Goal: Information Seeking & Learning: Learn about a topic

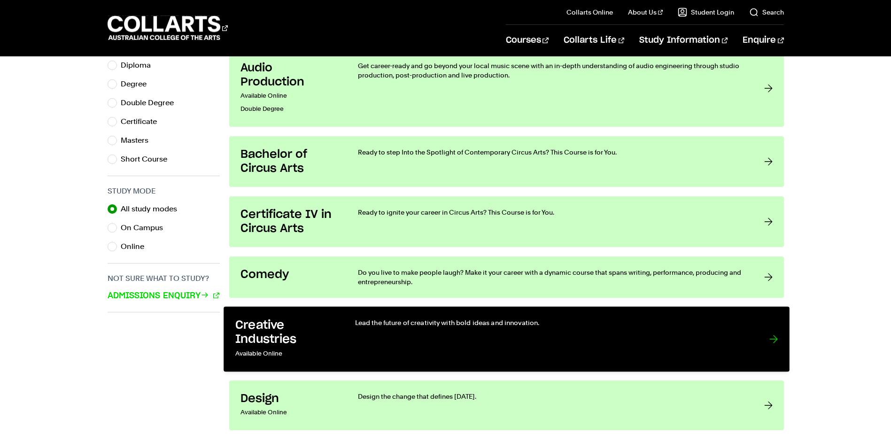
scroll to position [751, 0]
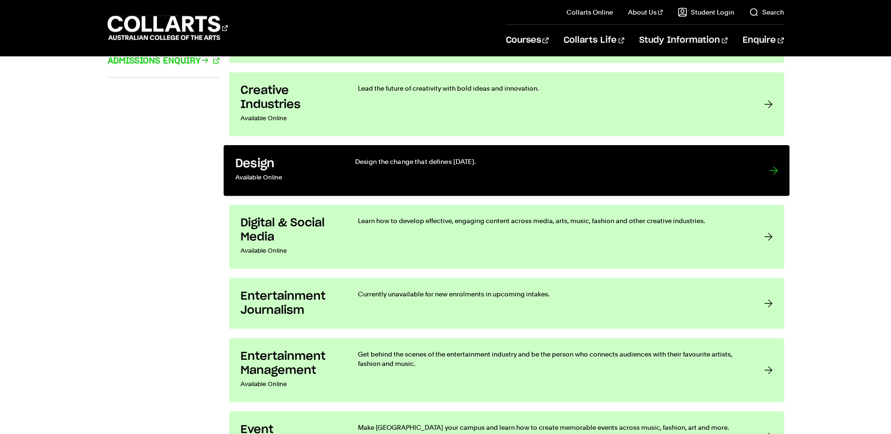
click at [412, 171] on div "Design the change that defines [DATE]." at bounding box center [552, 171] width 395 height 28
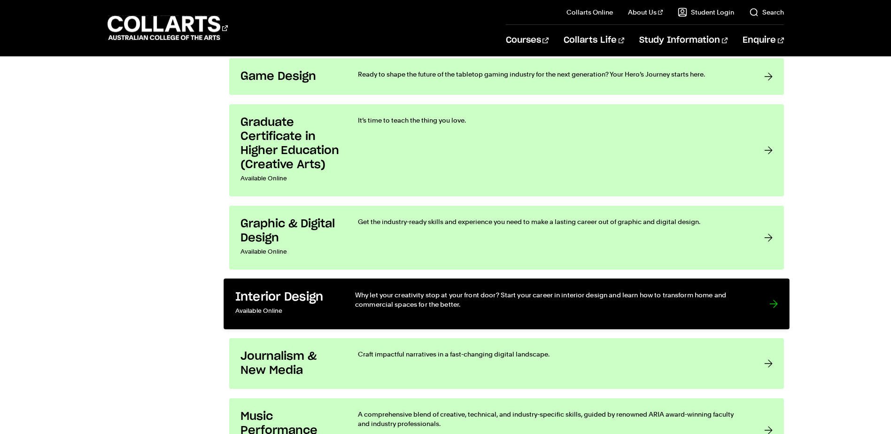
scroll to position [1550, 0]
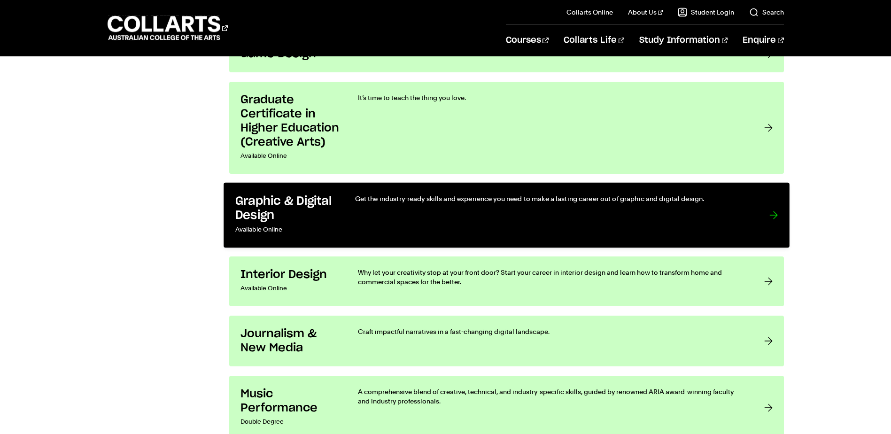
click at [456, 203] on p "Get the industry-ready skills and experience you need to make a lasting career …" at bounding box center [552, 198] width 395 height 9
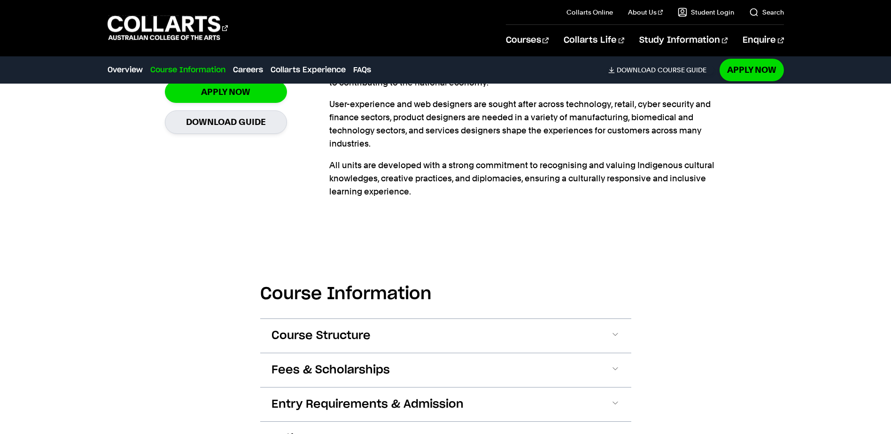
scroll to position [423, 0]
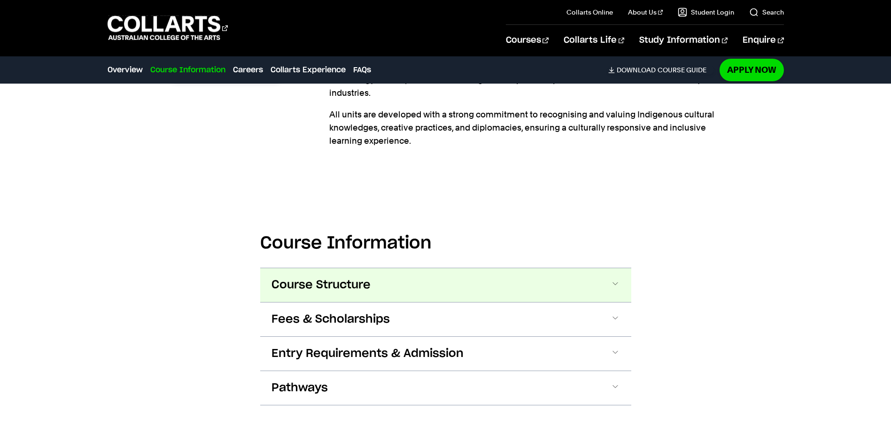
click at [347, 274] on button "Course Structure" at bounding box center [445, 285] width 371 height 34
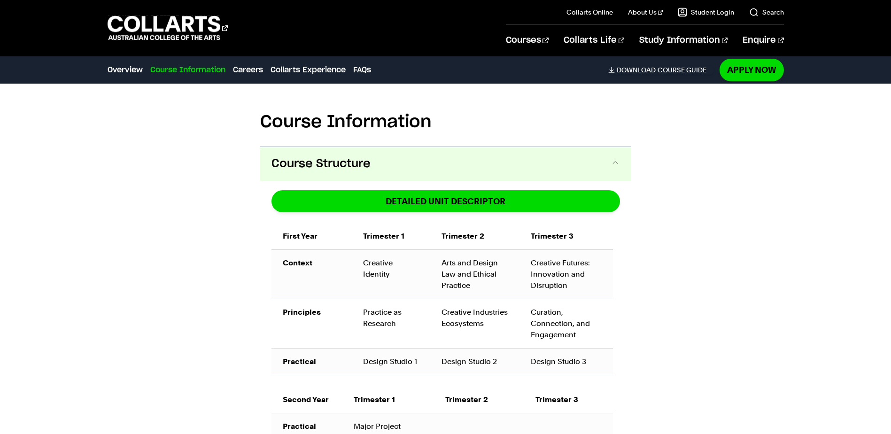
scroll to position [512, 0]
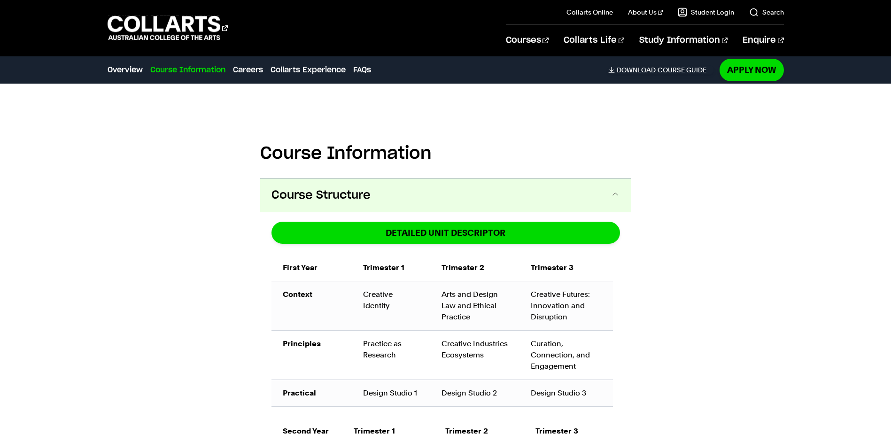
click at [335, 206] on button "Course Structure" at bounding box center [445, 195] width 371 height 34
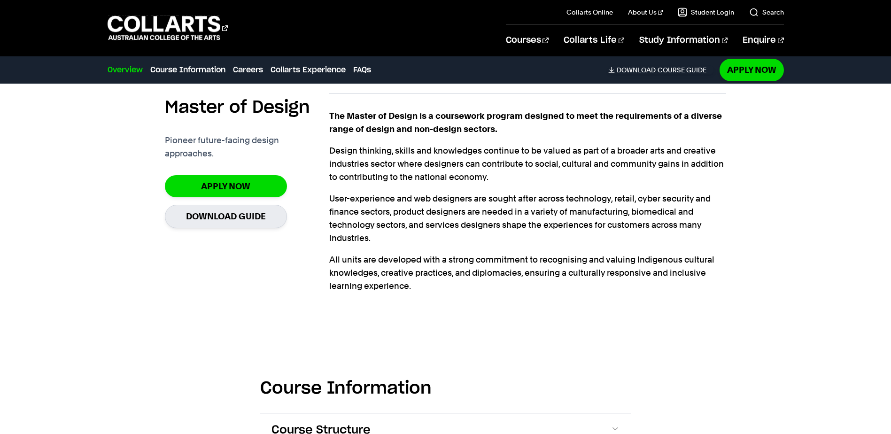
scroll to position [43, 0]
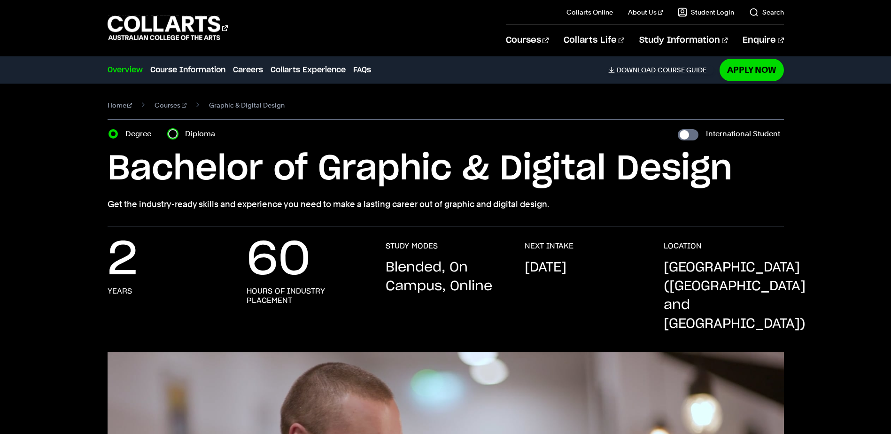
click at [173, 136] on input "Diploma" at bounding box center [172, 133] width 9 height 9
radio input "true"
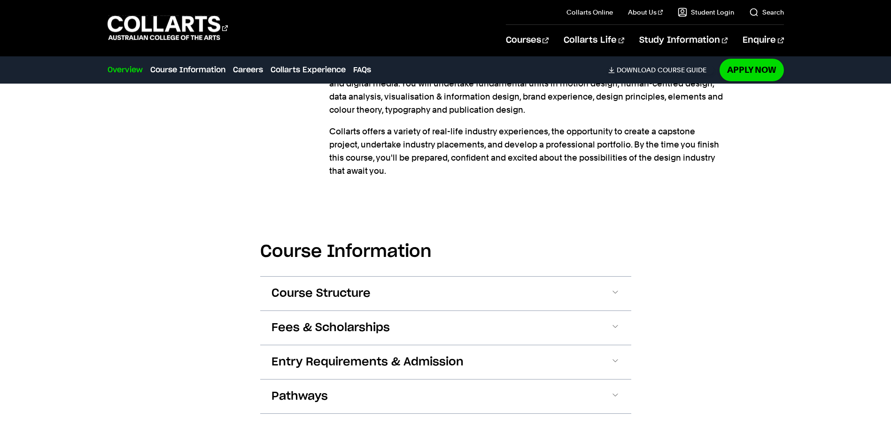
scroll to position [1033, 0]
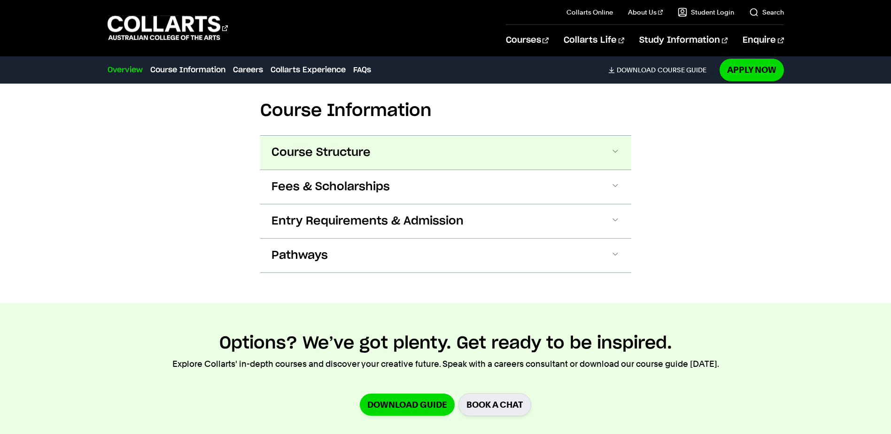
click at [348, 145] on button "Course Structure" at bounding box center [445, 153] width 371 height 34
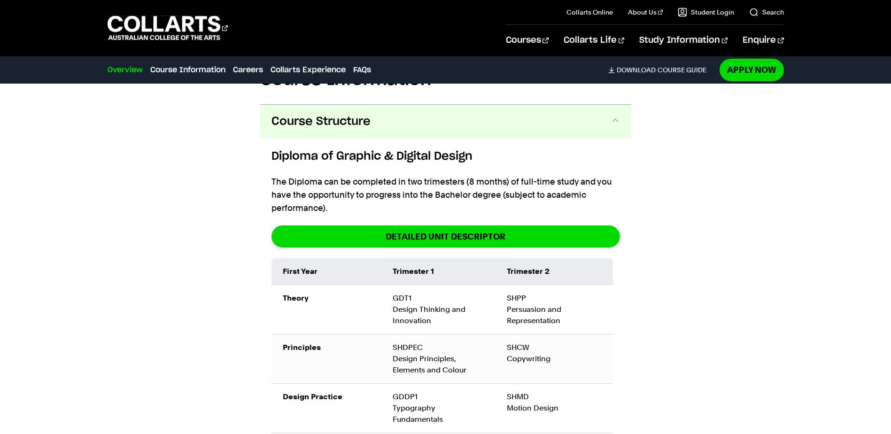
scroll to position [1066, 0]
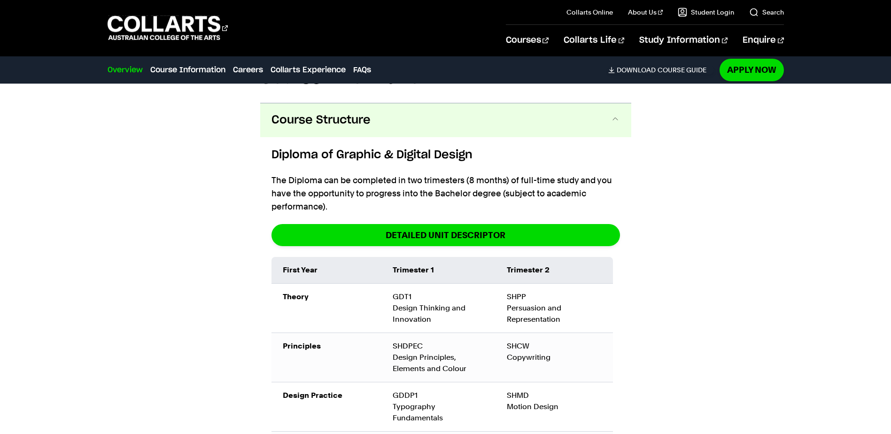
click at [364, 113] on span "Course Structure" at bounding box center [320, 120] width 99 height 15
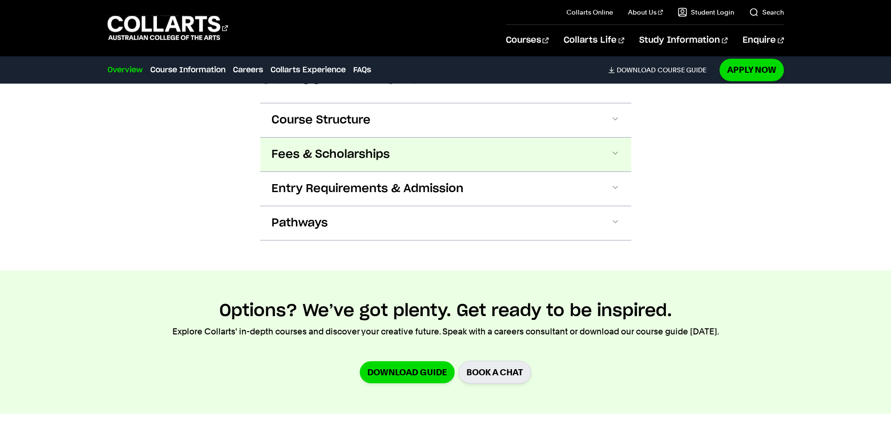
click at [351, 147] on span "Fees & Scholarships" at bounding box center [330, 154] width 118 height 15
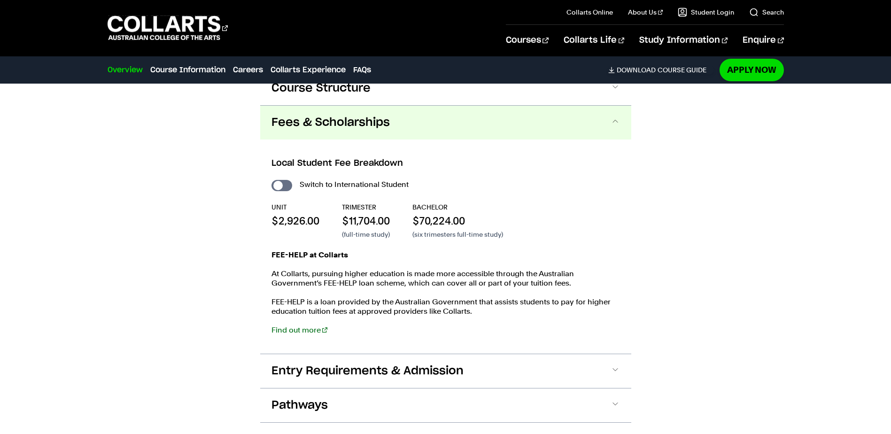
scroll to position [1100, 0]
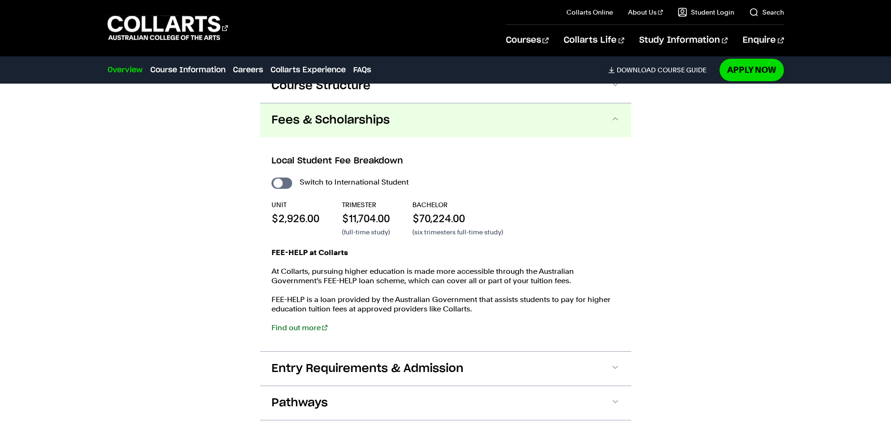
click at [394, 109] on button "Fees & Scholarships" at bounding box center [445, 120] width 371 height 34
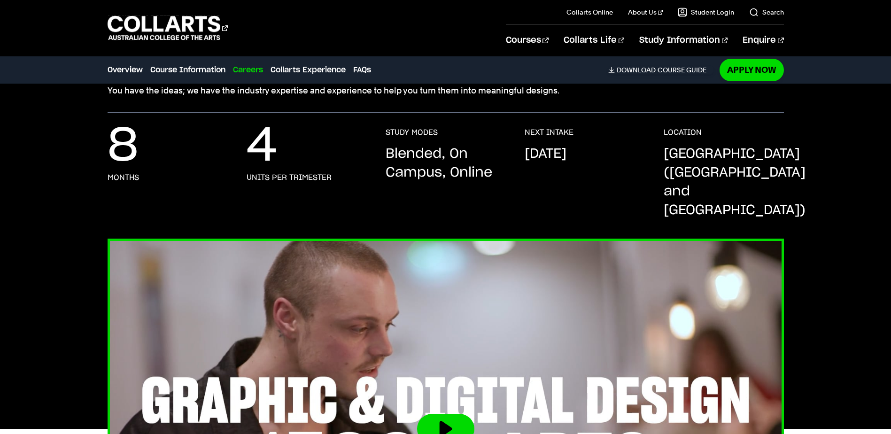
scroll to position [0, 0]
